Goal: Information Seeking & Learning: Check status

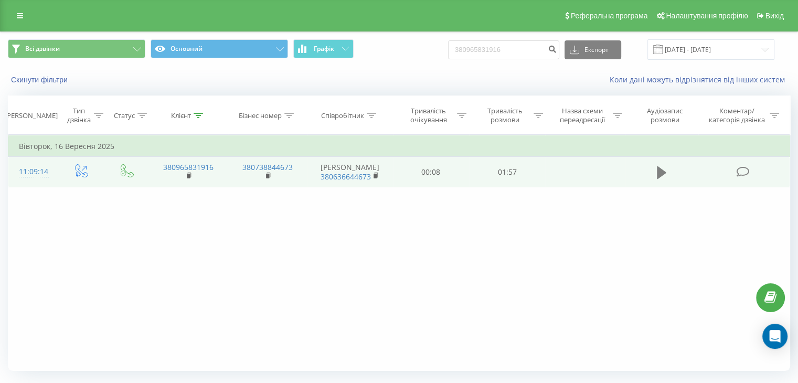
click at [657, 175] on icon at bounding box center [661, 172] width 9 height 13
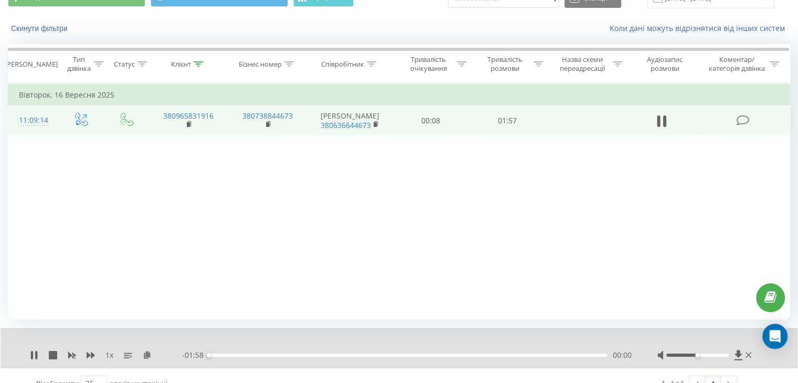
scroll to position [54, 0]
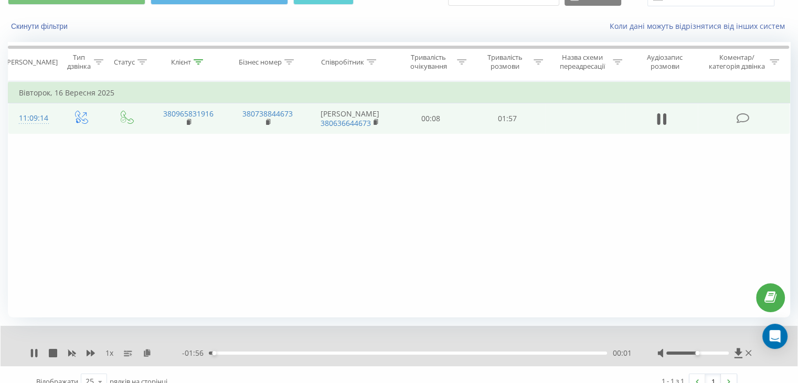
click at [338, 355] on div "- 01:56 00:01 00:01" at bounding box center [406, 353] width 449 height 10
click at [344, 353] on div "00:40" at bounding box center [408, 352] width 398 height 3
click at [388, 353] on div "00:53" at bounding box center [408, 352] width 398 height 3
click at [467, 351] on div "01:16" at bounding box center [408, 352] width 398 height 3
drag, startPoint x: 521, startPoint y: 356, endPoint x: 533, endPoint y: 353, distance: 12.0
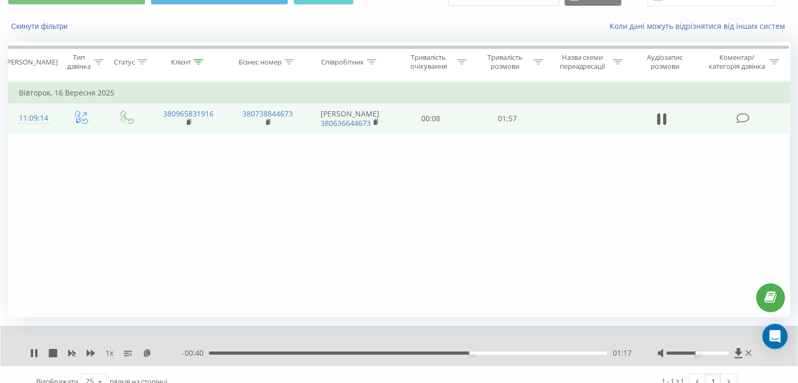
click at [533, 353] on div "- 00:40 01:17 01:17" at bounding box center [406, 353] width 449 height 10
click at [533, 353] on div "01:36" at bounding box center [408, 352] width 398 height 3
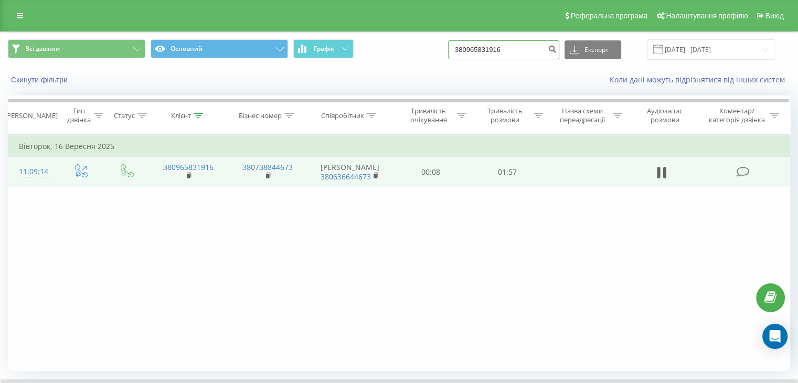
click at [499, 55] on input "380965831916" at bounding box center [503, 49] width 111 height 19
paste input "+380 50 330 1173"
click at [472, 53] on input "+380 50 330 1173" at bounding box center [503, 49] width 111 height 19
type input "380 50 330 1173"
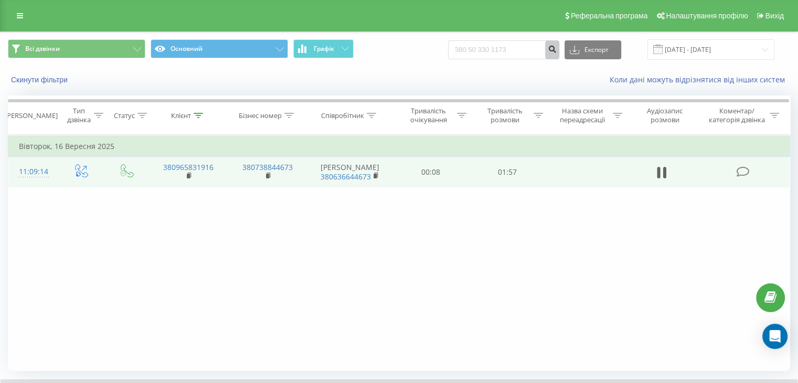
click at [557, 51] on icon "submit" at bounding box center [552, 48] width 9 height 6
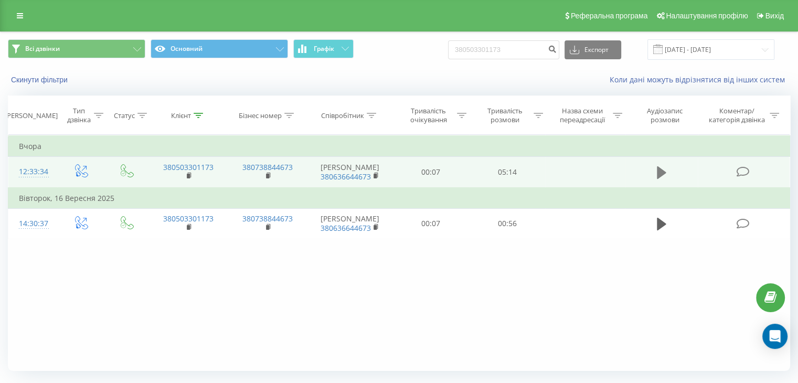
click at [663, 176] on icon at bounding box center [661, 172] width 9 height 15
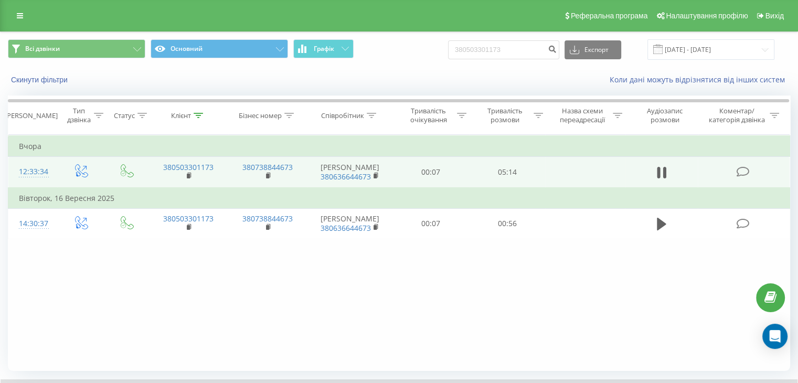
scroll to position [67, 0]
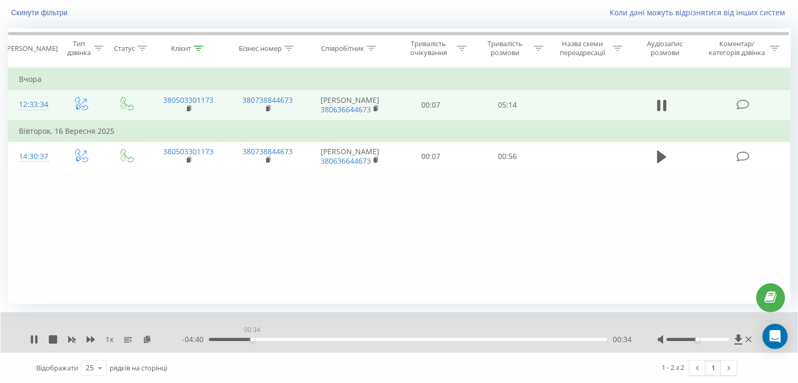
click at [252, 338] on div "00:34" at bounding box center [408, 339] width 398 height 3
click at [289, 338] on div "01:03" at bounding box center [408, 339] width 398 height 3
click at [313, 339] on div "01:22" at bounding box center [408, 339] width 398 height 3
click at [368, 338] on div "02:05" at bounding box center [408, 339] width 398 height 3
click at [419, 338] on div "02:46" at bounding box center [408, 339] width 398 height 3
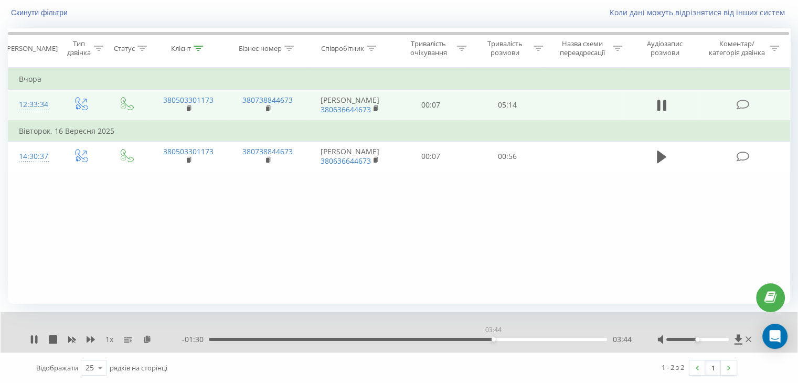
click at [493, 338] on div "03:44" at bounding box center [408, 339] width 398 height 3
click at [555, 338] on div "04:33" at bounding box center [408, 339] width 398 height 3
click at [579, 338] on div "04:52" at bounding box center [408, 339] width 398 height 3
click at [571, 339] on div "04:46" at bounding box center [408, 339] width 398 height 3
click at [564, 339] on div "04:41" at bounding box center [408, 339] width 398 height 3
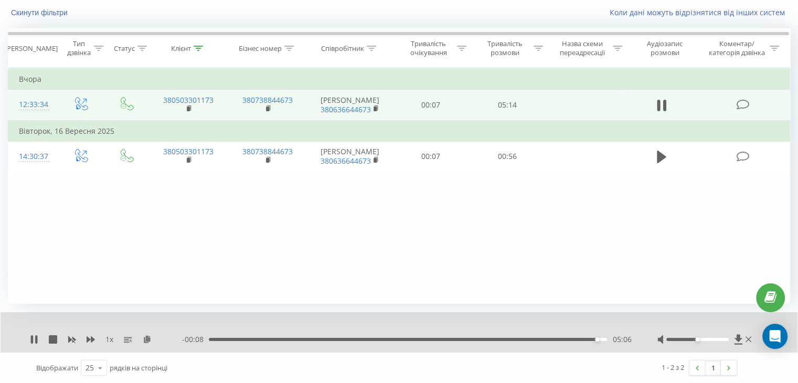
click at [702, 212] on div "Фільтрувати за умовою Дорівнює Введіть значення Скасувати OK Фільтрувати за умо…" at bounding box center [399, 186] width 782 height 236
click at [189, 108] on rect at bounding box center [188, 108] width 3 height 5
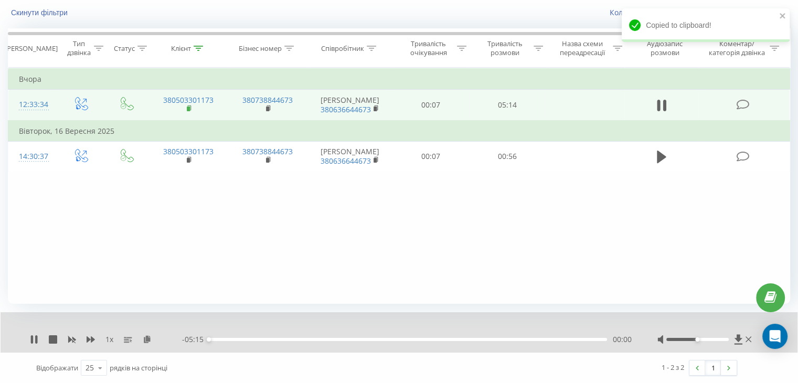
click at [189, 108] on rect at bounding box center [188, 108] width 3 height 5
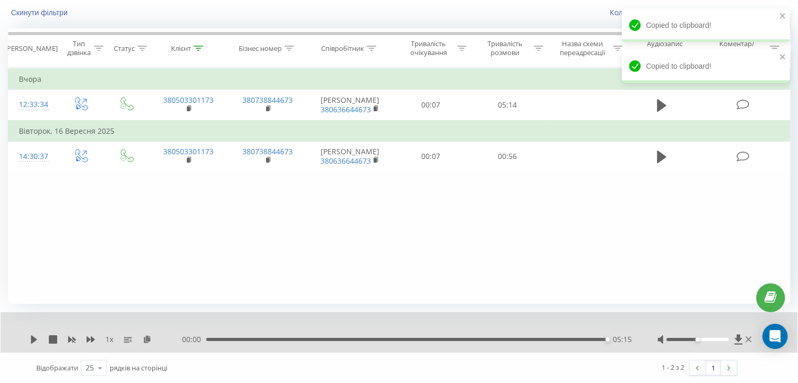
click at [651, 261] on div "Фільтрувати за умовою Дорівнює Введіть значення Скасувати OK Фільтрувати за умо…" at bounding box center [399, 186] width 782 height 236
click at [563, 338] on div "05:15" at bounding box center [406, 339] width 401 height 3
click at [31, 336] on icon at bounding box center [34, 339] width 6 height 8
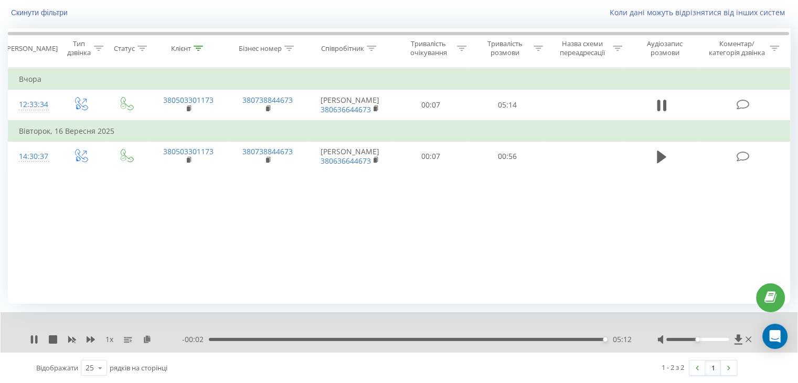
click at [660, 265] on div "Фільтрувати за умовою Дорівнює Введіть значення Скасувати OK Фільтрувати за умо…" at bounding box center [399, 186] width 782 height 236
click at [535, 341] on div "- 00:01 05:13 05:13" at bounding box center [406, 339] width 449 height 10
click at [531, 339] on div "05:14" at bounding box center [408, 339] width 398 height 3
